Goal: Information Seeking & Learning: Learn about a topic

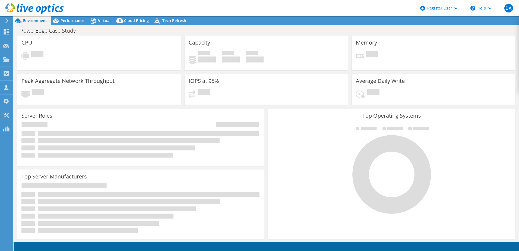
select select "USD"
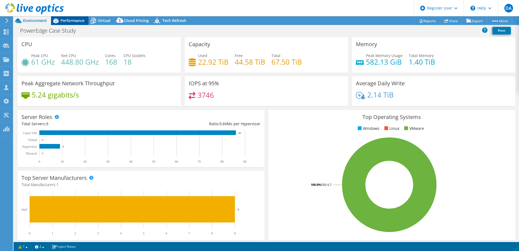
click at [68, 20] on span "Performance" at bounding box center [72, 20] width 24 height 5
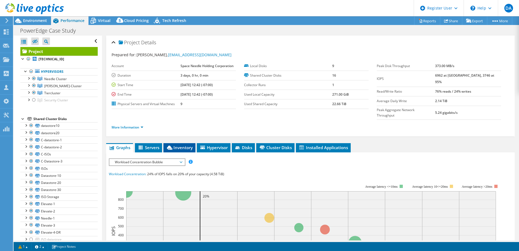
click at [184, 145] on span "Inventory" at bounding box center [179, 147] width 27 height 5
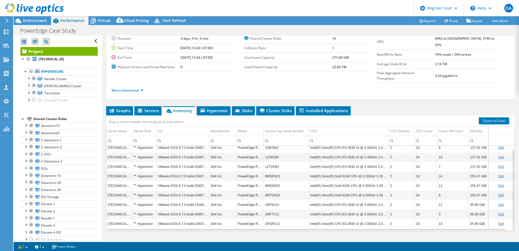
scroll to position [3, 0]
click at [427, 209] on td "16" at bounding box center [425, 213] width 23 height 9
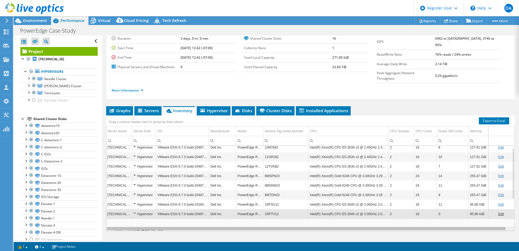
scroll to position [0, 0]
drag, startPoint x: 437, startPoint y: 218, endPoint x: 391, endPoint y: 228, distance: 47.3
click at [391, 228] on body "DA Dell User [PERSON_NAME] [PERSON_NAME][EMAIL_ADDRESS][DOMAIN_NAME] Dell My Pr…" at bounding box center [259, 125] width 519 height 251
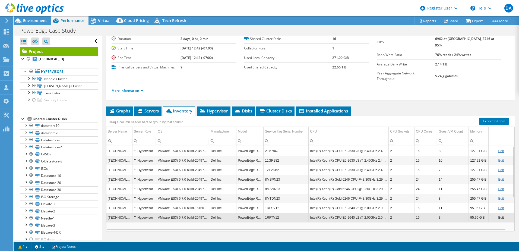
click at [294, 212] on td "1RFTV12" at bounding box center [285, 216] width 45 height 9
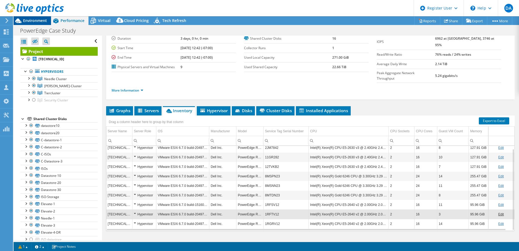
click at [23, 22] on span "Environment" at bounding box center [35, 20] width 24 height 5
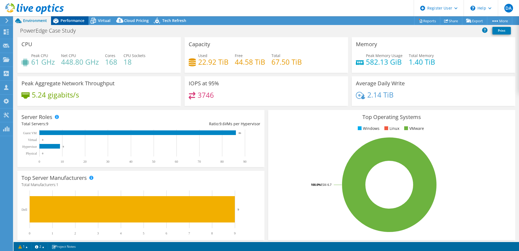
click at [70, 22] on span "Performance" at bounding box center [72, 20] width 24 height 5
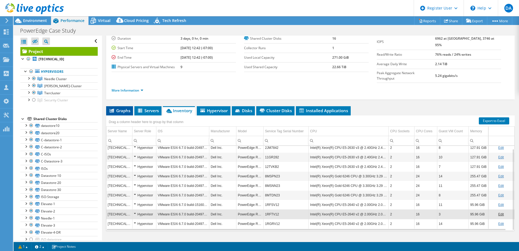
click at [127, 106] on li "Graphs" at bounding box center [119, 110] width 27 height 9
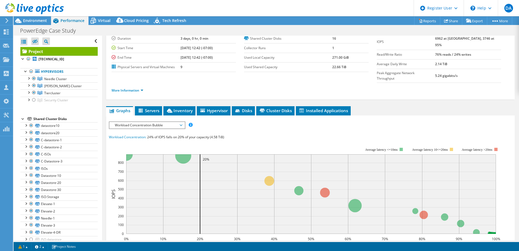
click at [145, 121] on div "IOPS Disk Throughput IO Size Latency Queue Depth CPU Percentage Memory Page Fau…" at bounding box center [310, 221] width 403 height 201
click at [142, 122] on span "Workload Concentration Bubble" at bounding box center [147, 125] width 70 height 7
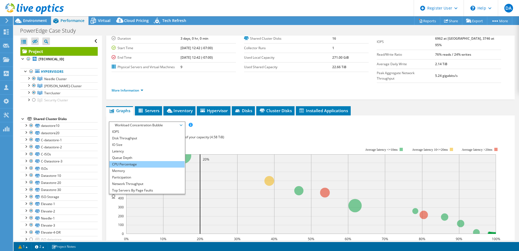
click at [143, 161] on li "CPU Percentage" at bounding box center [146, 164] width 75 height 7
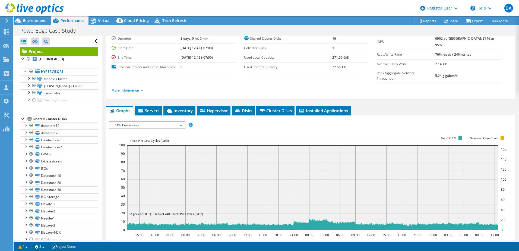
click at [140, 88] on link "More Information" at bounding box center [127, 90] width 32 height 5
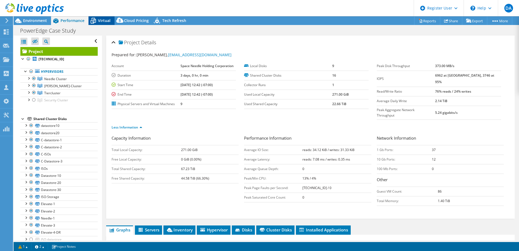
click at [102, 18] on span "Virtual" at bounding box center [104, 20] width 12 height 5
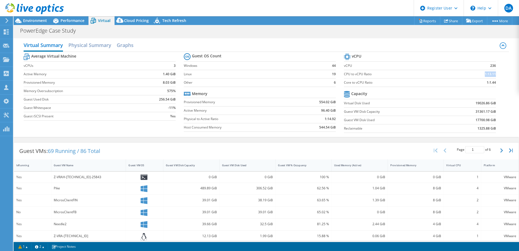
drag, startPoint x: 480, startPoint y: 73, endPoint x: 492, endPoint y: 71, distance: 11.2
click at [492, 71] on b "1:13.11" at bounding box center [489, 73] width 11 height 5
click at [327, 118] on b "1:14.92" at bounding box center [329, 118] width 11 height 5
click at [45, 21] on span "Environment" at bounding box center [35, 20] width 24 height 5
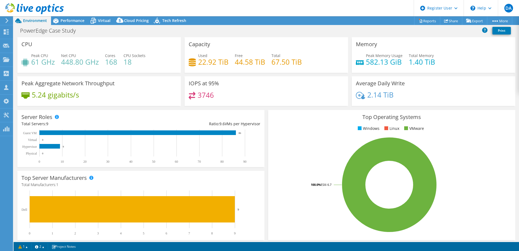
click at [78, 15] on header "DA Dell User [PERSON_NAME] [PERSON_NAME][EMAIL_ADDRESS][DOMAIN_NAME] Dell My Pr…" at bounding box center [259, 8] width 519 height 16
click at [80, 17] on div "Performance" at bounding box center [69, 20] width 37 height 9
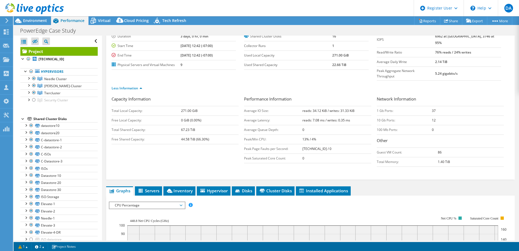
scroll to position [39, 0]
click at [226, 186] on li "Hypervisor" at bounding box center [214, 190] width 34 height 9
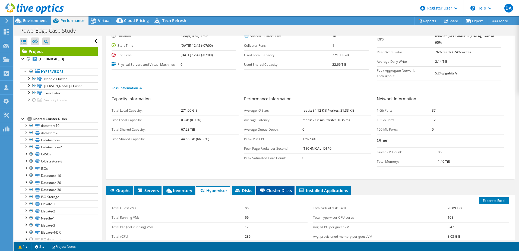
click at [275, 187] on span "Cluster Disks" at bounding box center [275, 189] width 33 height 5
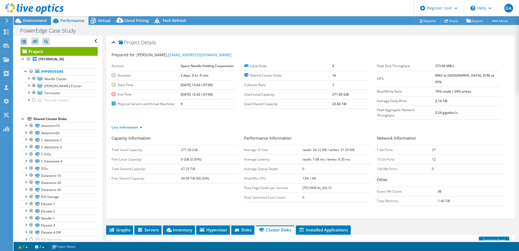
scroll to position [0, 0]
click at [33, 22] on span "Environment" at bounding box center [35, 20] width 24 height 5
